Goal: Task Accomplishment & Management: Complete application form

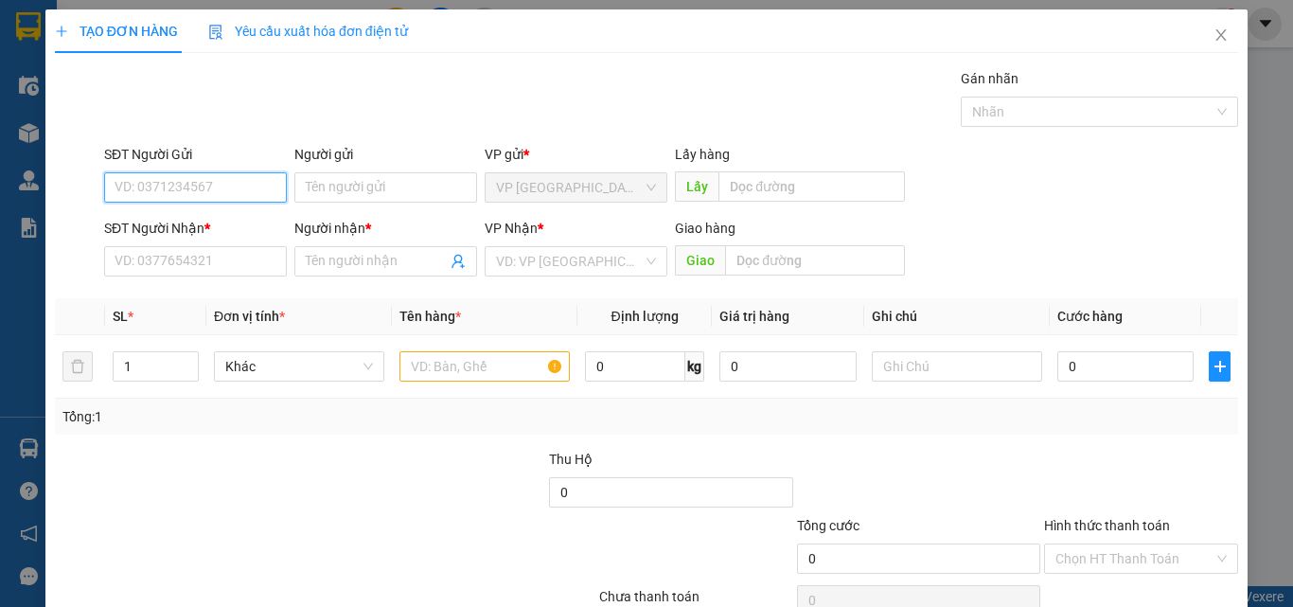
drag, startPoint x: 187, startPoint y: 185, endPoint x: 218, endPoint y: 188, distance: 30.5
click at [187, 193] on input "SĐT Người Gửi" at bounding box center [195, 187] width 183 height 30
type input "0961603713"
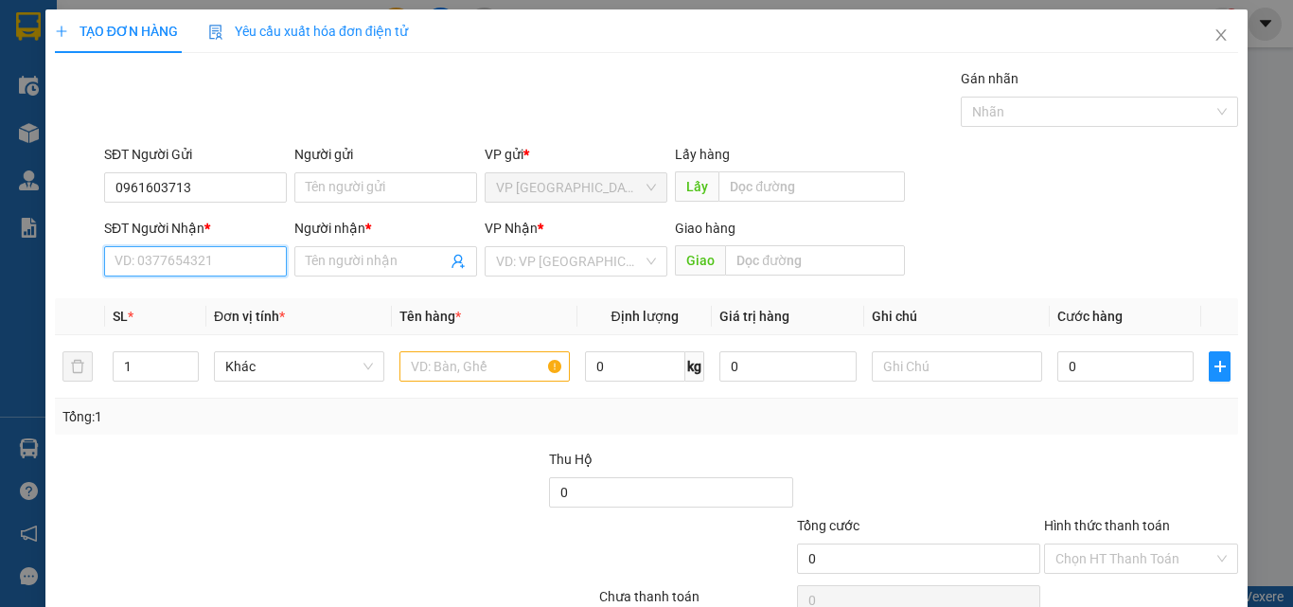
click at [168, 275] on input "SĐT Người Nhận *" at bounding box center [195, 261] width 183 height 30
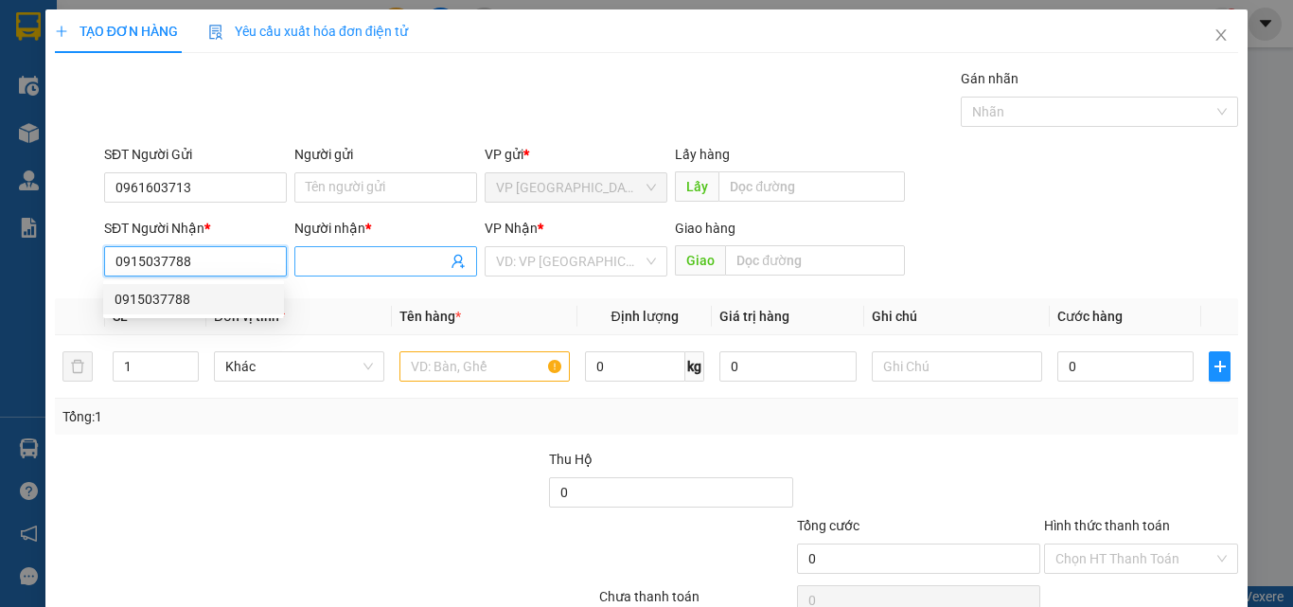
type input "0915037788"
click at [333, 267] on input "Người nhận *" at bounding box center [376, 261] width 141 height 21
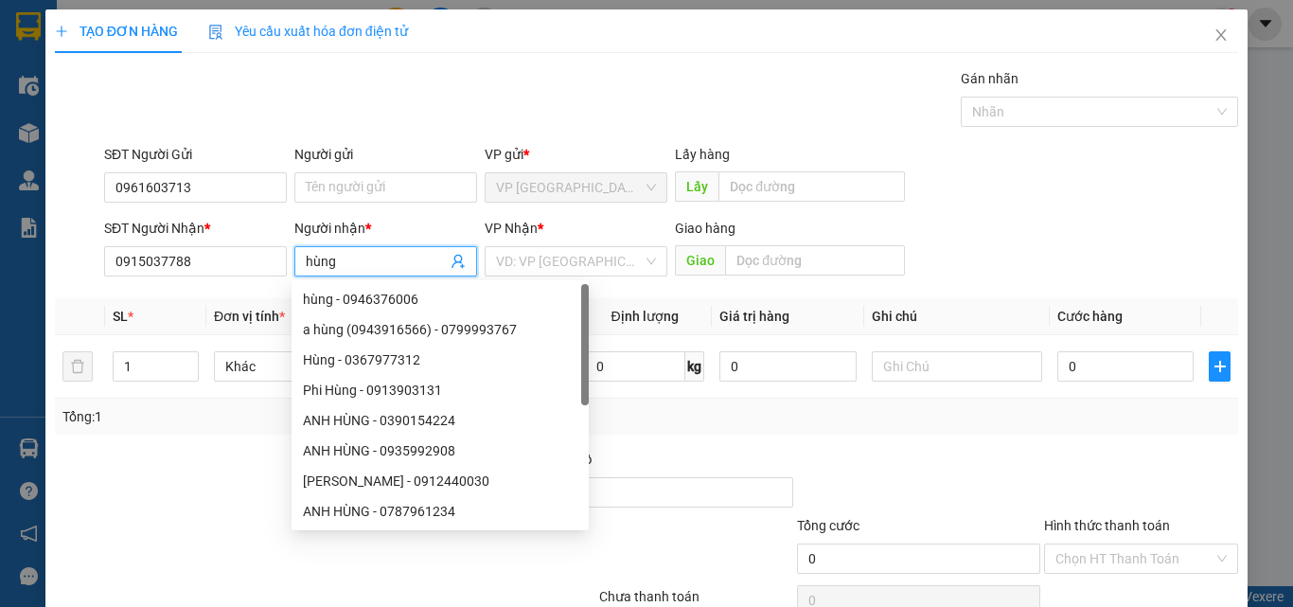
type input "hùng"
click at [579, 290] on div "Transit Pickup Surcharge Ids Transit Deliver Surcharge Ids Transit Deliver Surc…" at bounding box center [646, 366] width 1183 height 596
click at [586, 276] on div "[PERSON_NAME] * VD: VP [GEOGRAPHIC_DATA]" at bounding box center [576, 251] width 183 height 66
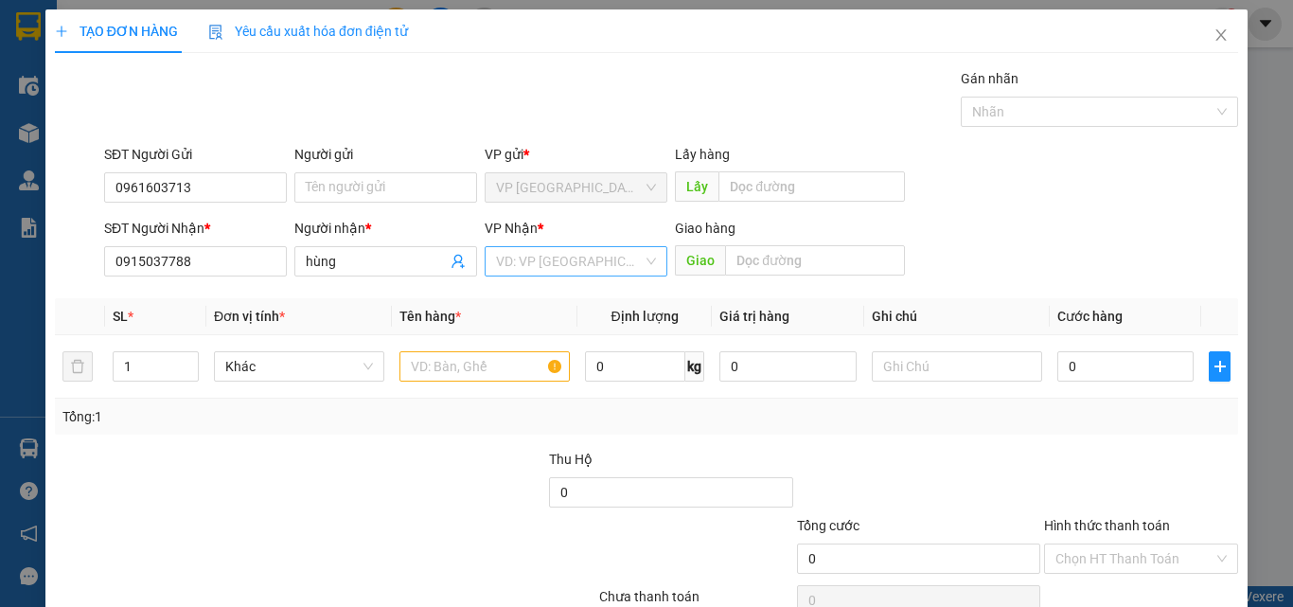
click at [598, 261] on input "search" at bounding box center [569, 261] width 147 height 28
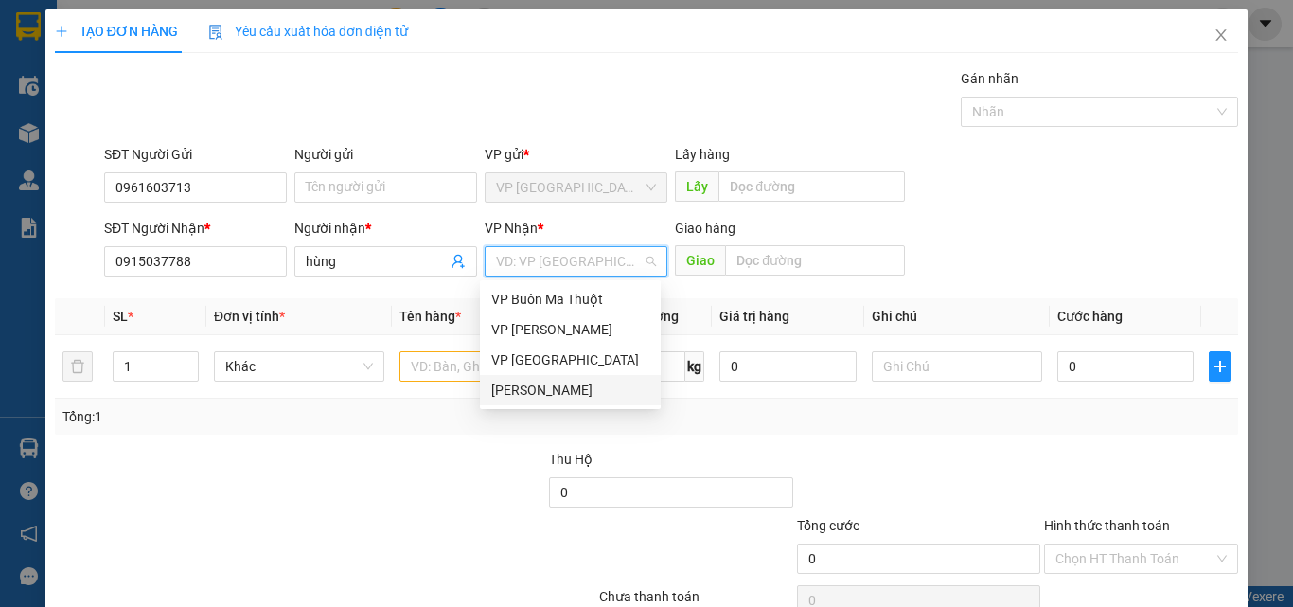
click at [556, 392] on div "[PERSON_NAME]" at bounding box center [570, 390] width 158 height 21
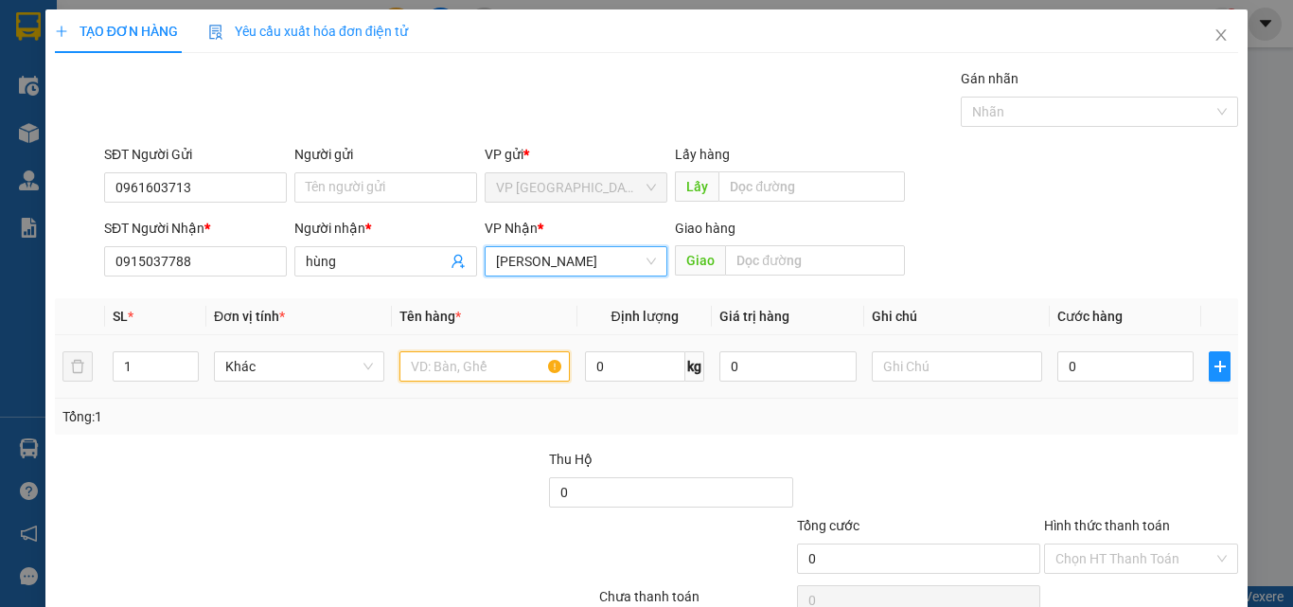
click at [450, 364] on input "text" at bounding box center [485, 366] width 170 height 30
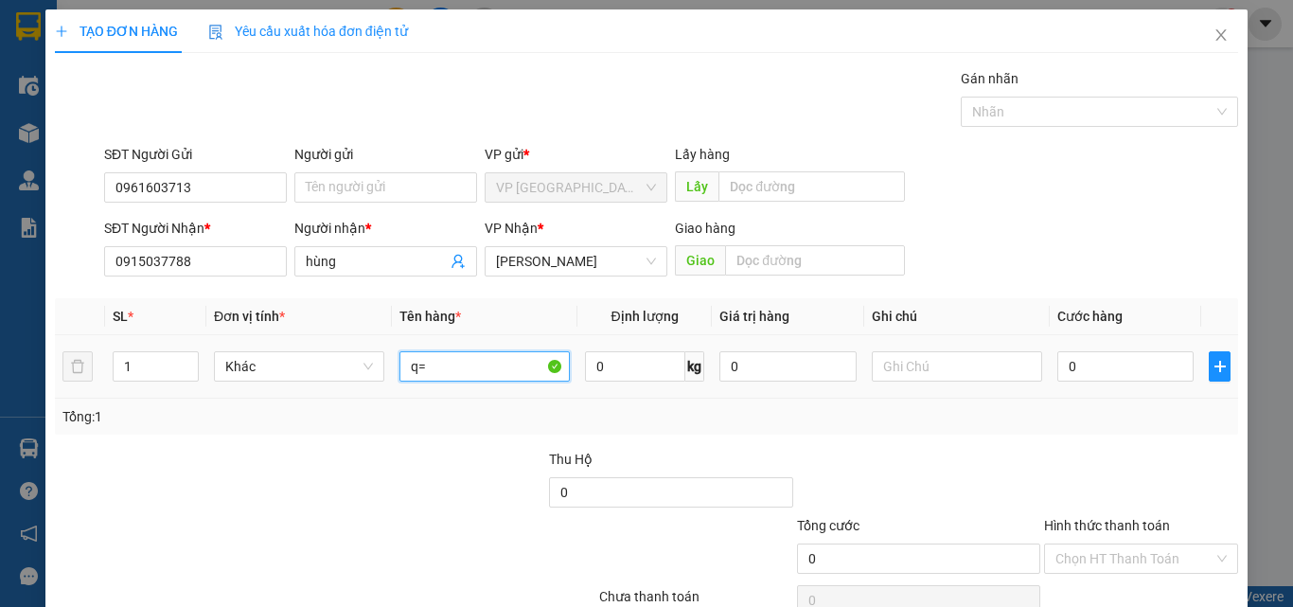
type input "q"
type input "1 bị xanh"
click at [1089, 376] on input "0" at bounding box center [1126, 366] width 136 height 30
type input "3"
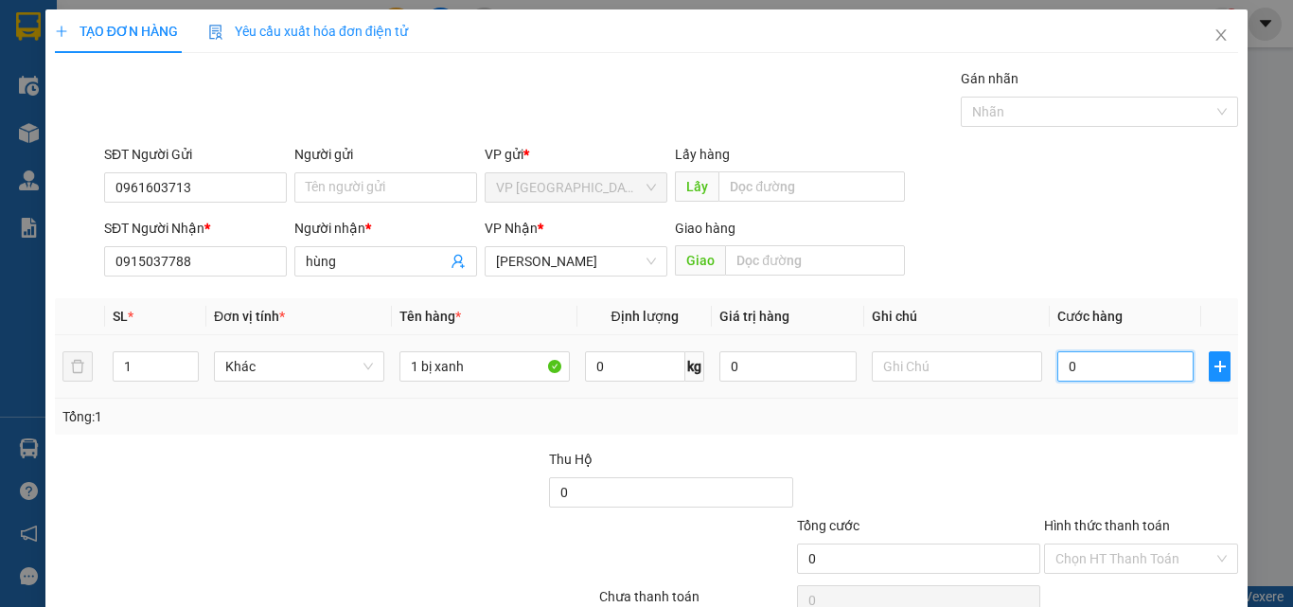
type input "3"
type input "30"
type input "300"
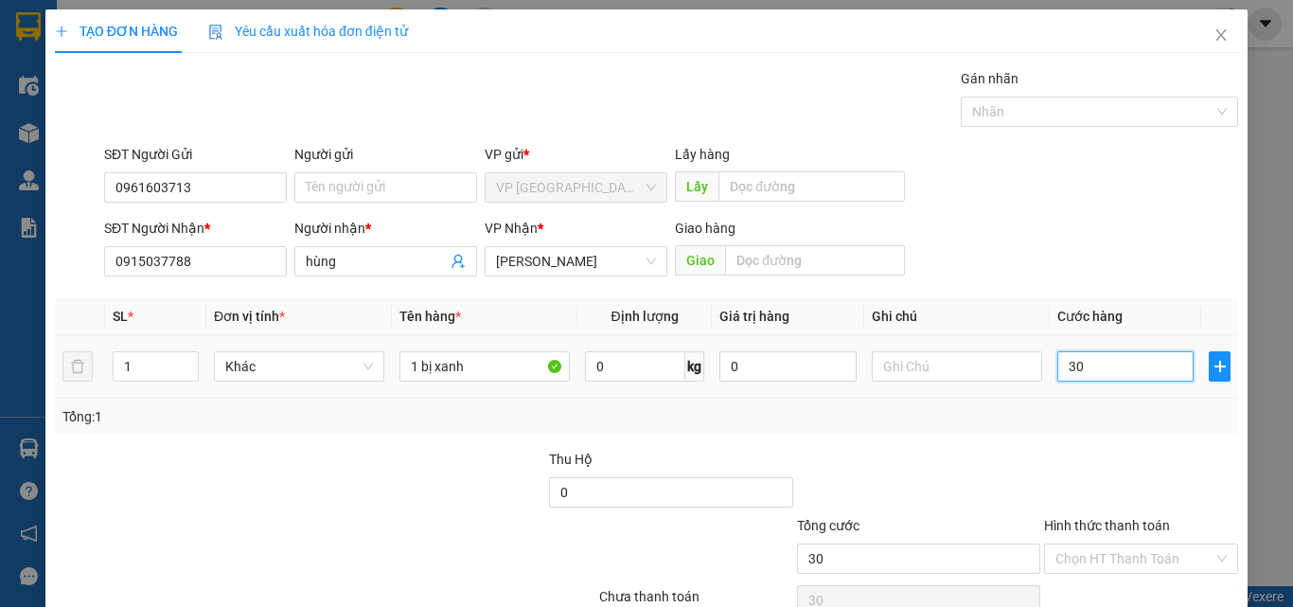
type input "300"
type input "3.000"
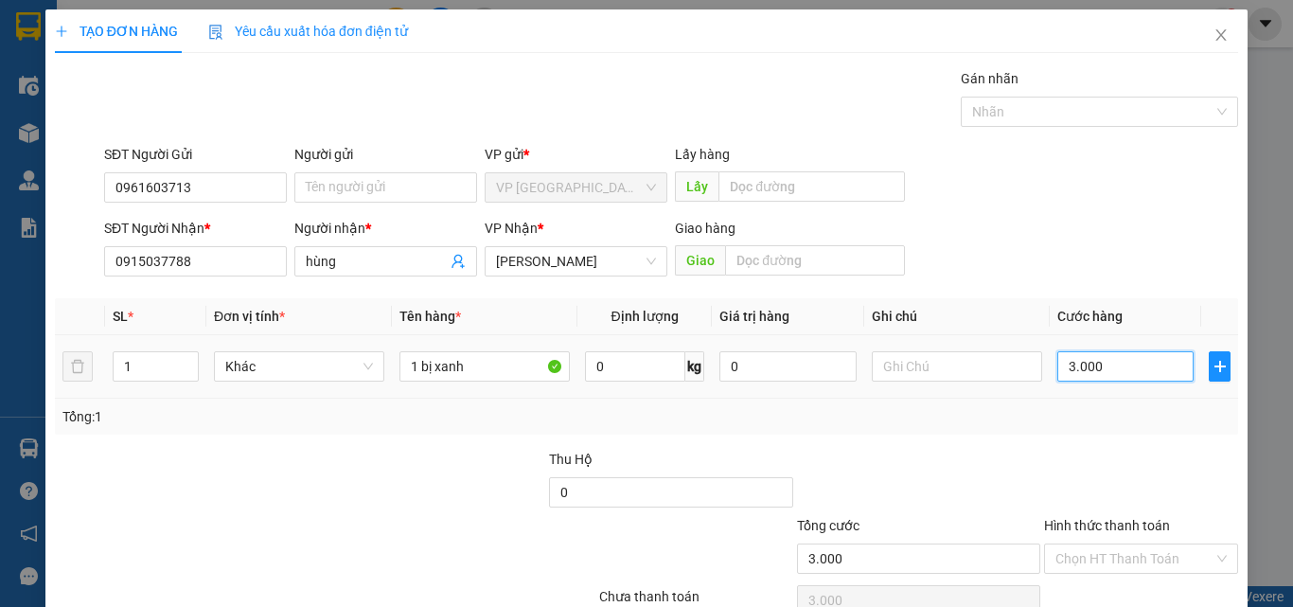
type input "30.000"
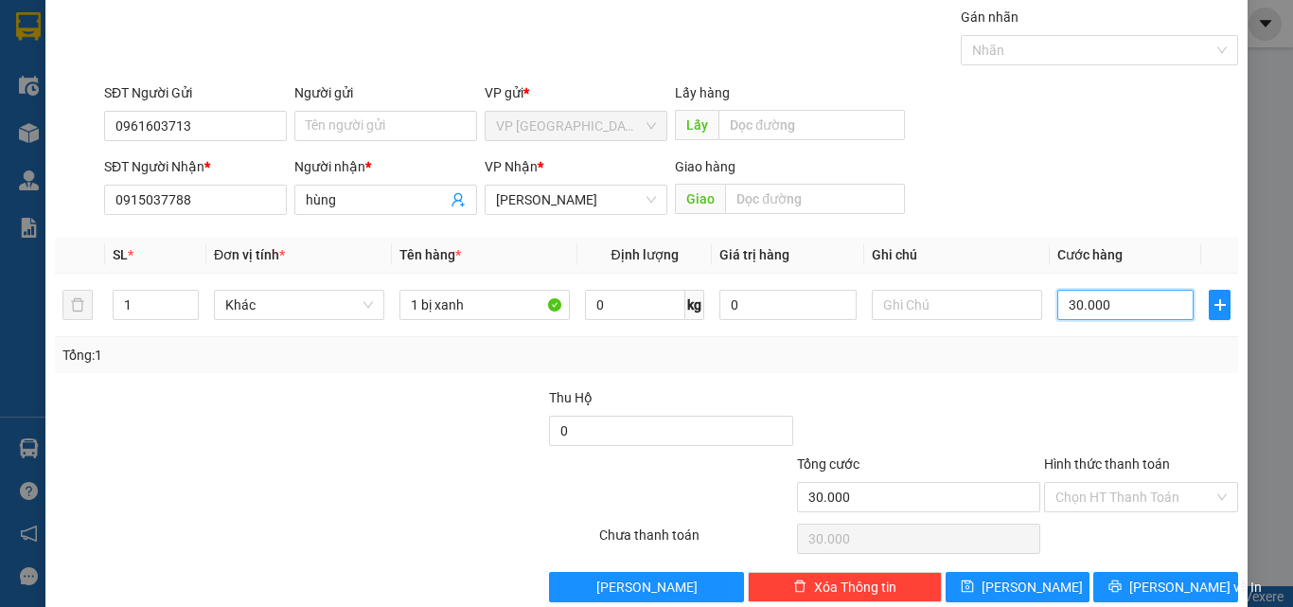
scroll to position [94, 0]
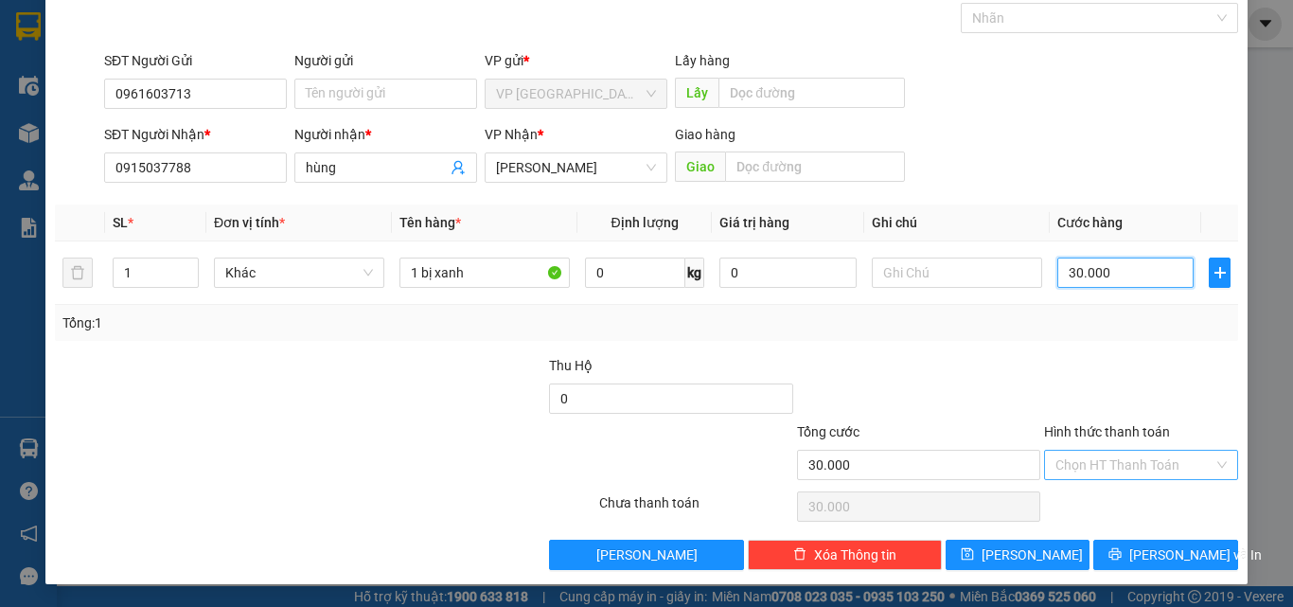
type input "30.000"
click at [1124, 461] on input "Hình thức thanh toán" at bounding box center [1135, 465] width 158 height 28
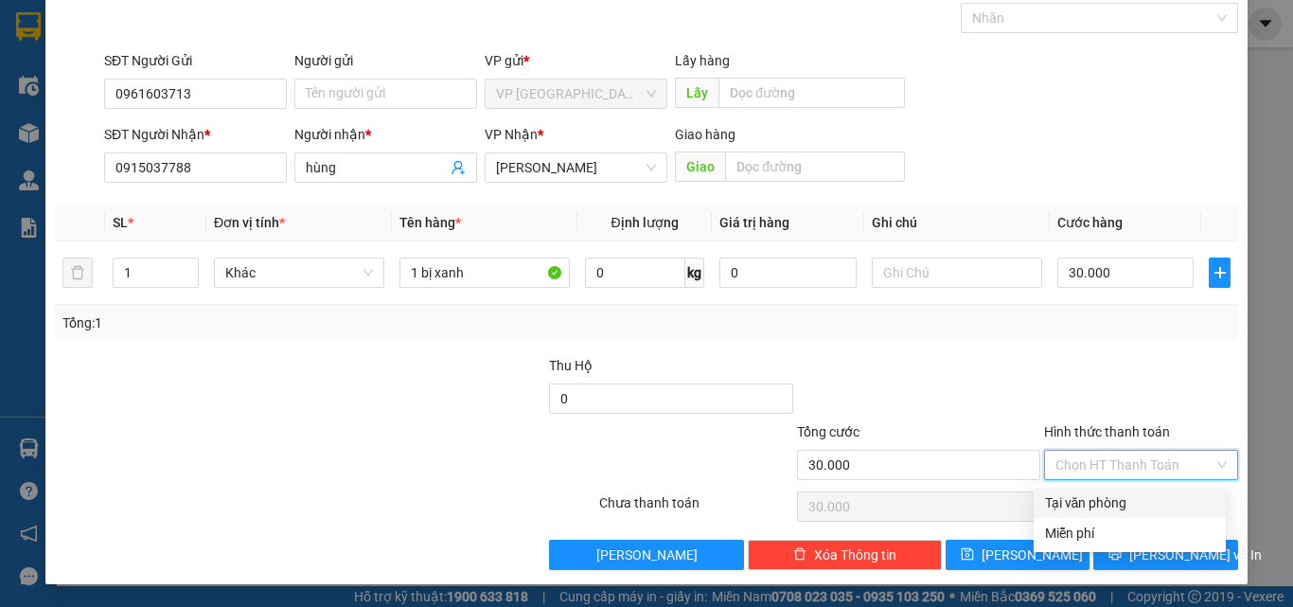
click at [1111, 508] on div "Tại văn phòng" at bounding box center [1129, 502] width 169 height 21
type input "0"
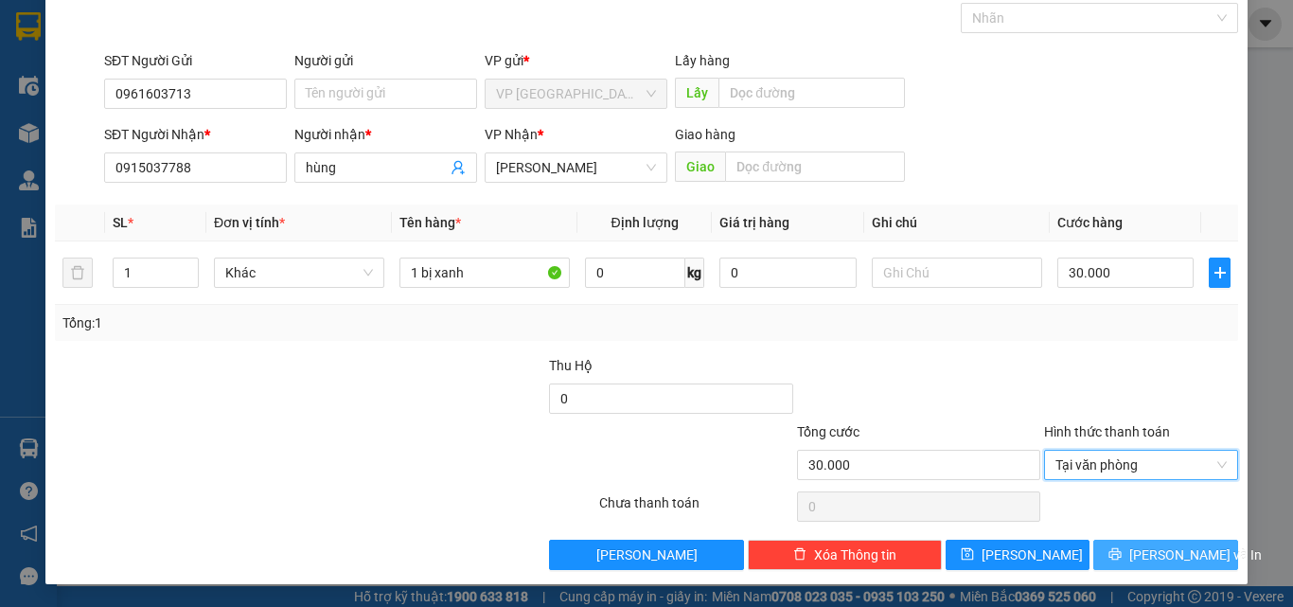
click at [1135, 552] on button "[PERSON_NAME] và In" at bounding box center [1166, 555] width 145 height 30
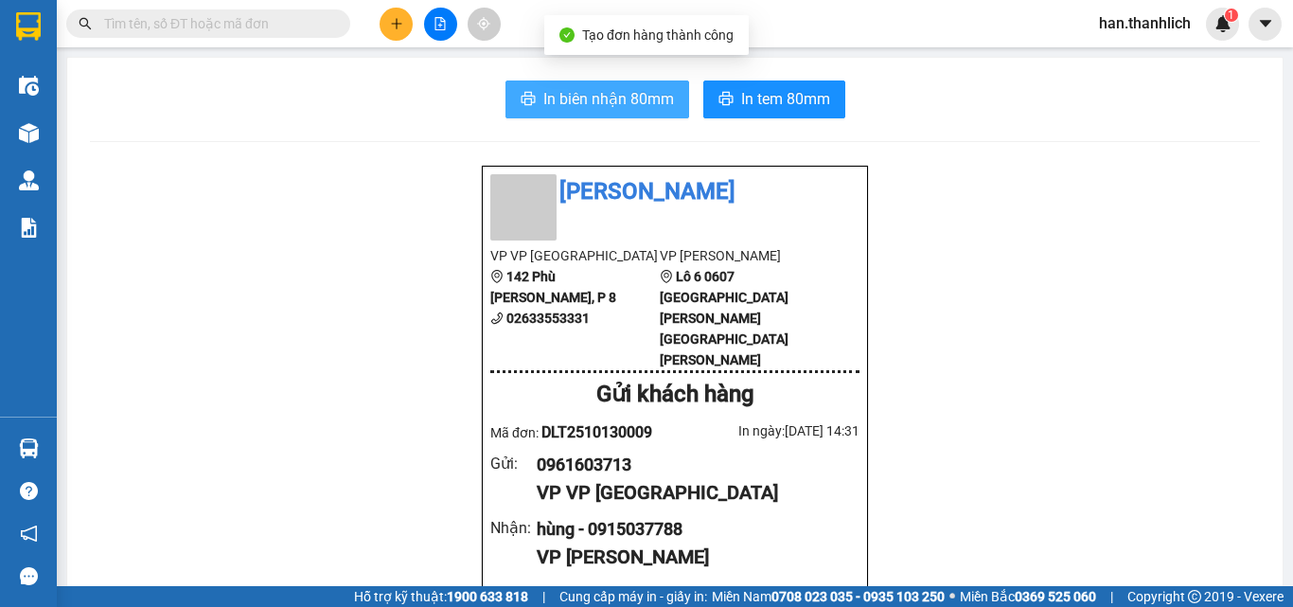
click at [524, 100] on icon "printer" at bounding box center [528, 98] width 14 height 13
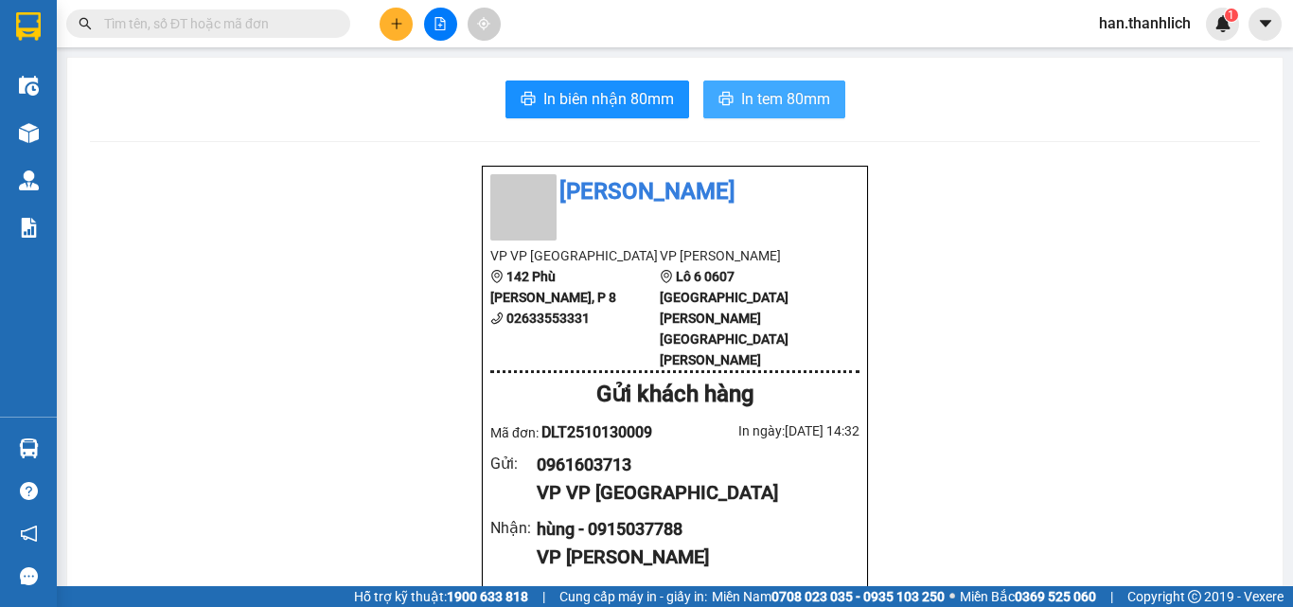
click at [773, 105] on span "In tem 80mm" at bounding box center [785, 99] width 89 height 24
click at [258, 9] on span at bounding box center [208, 23] width 284 height 28
click at [257, 21] on input "text" at bounding box center [215, 23] width 223 height 21
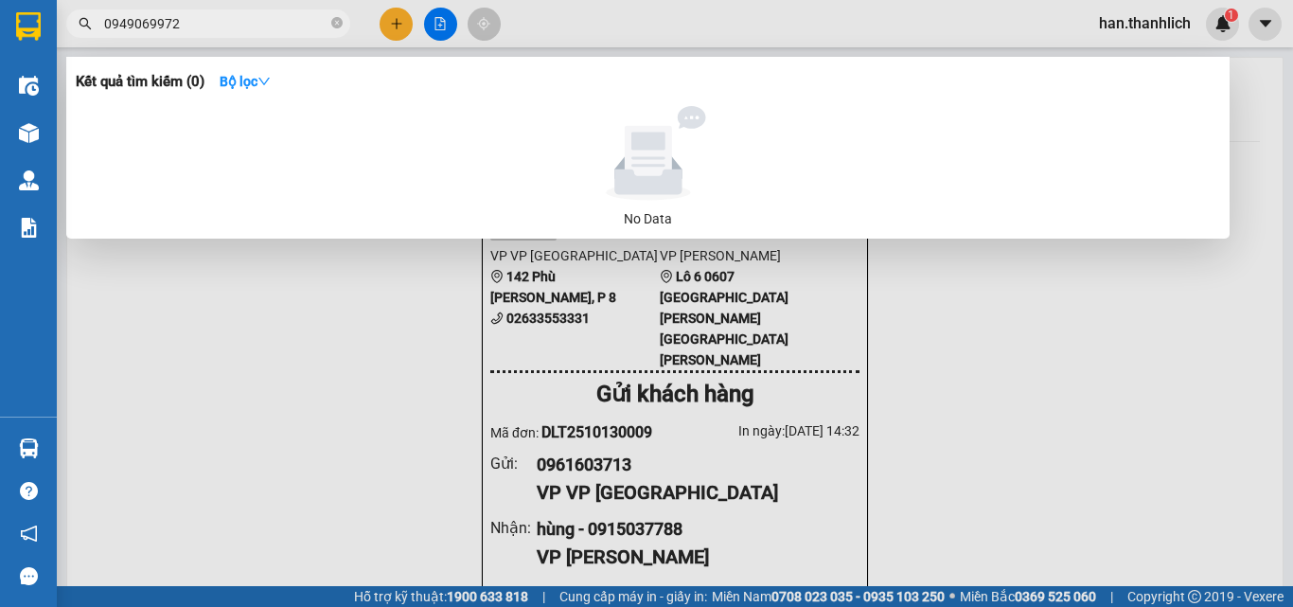
type input "0949069972"
click at [338, 27] on icon "close-circle" at bounding box center [336, 22] width 11 height 11
